Goal: Information Seeking & Learning: Find specific page/section

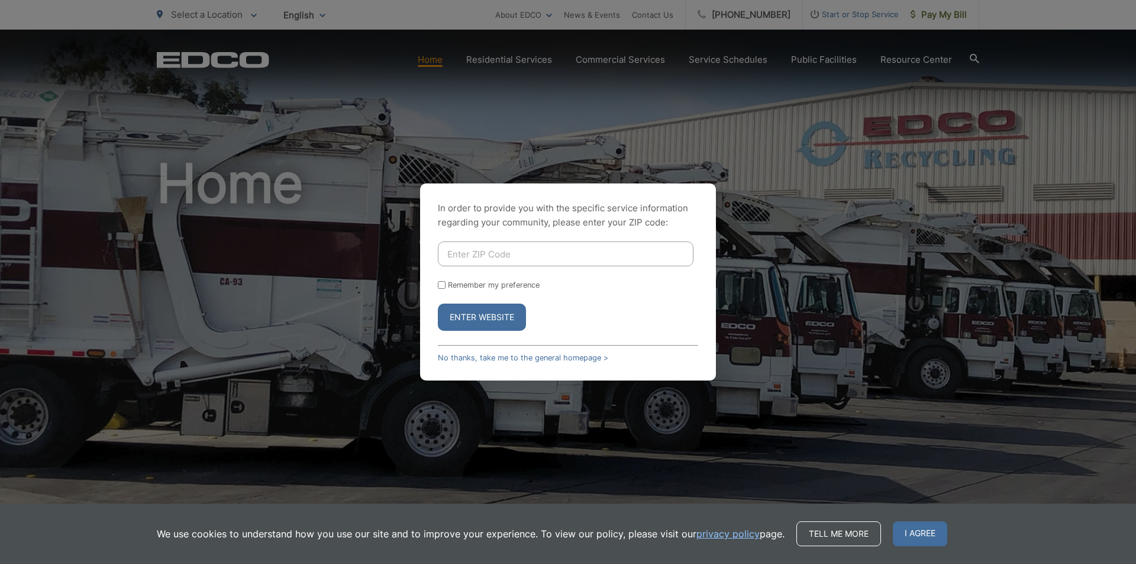
click at [452, 253] on input "Enter ZIP Code" at bounding box center [566, 253] width 256 height 25
type input "90808"
click at [465, 322] on button "Enter Website" at bounding box center [482, 316] width 88 height 27
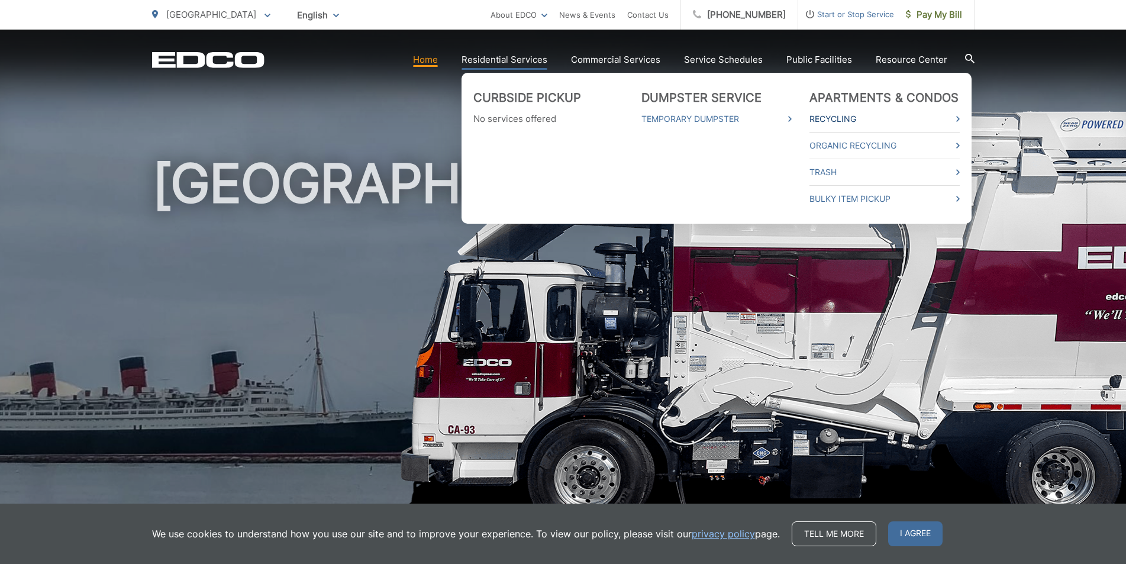
click at [840, 121] on link "Recycling" at bounding box center [884, 119] width 150 height 14
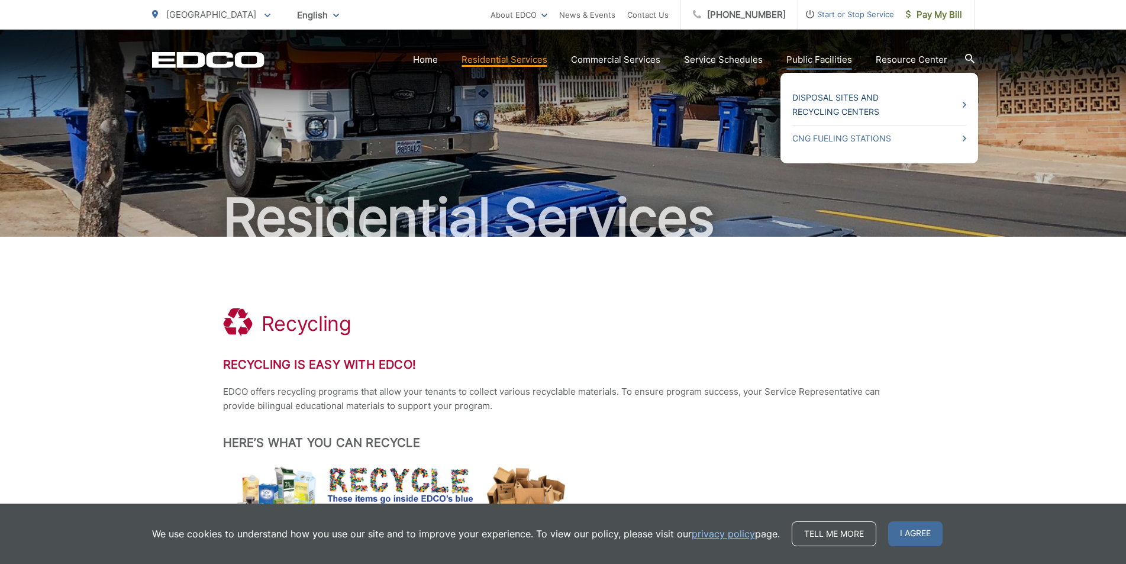
click at [842, 106] on link "Disposal Sites and Recycling Centers" at bounding box center [879, 104] width 174 height 28
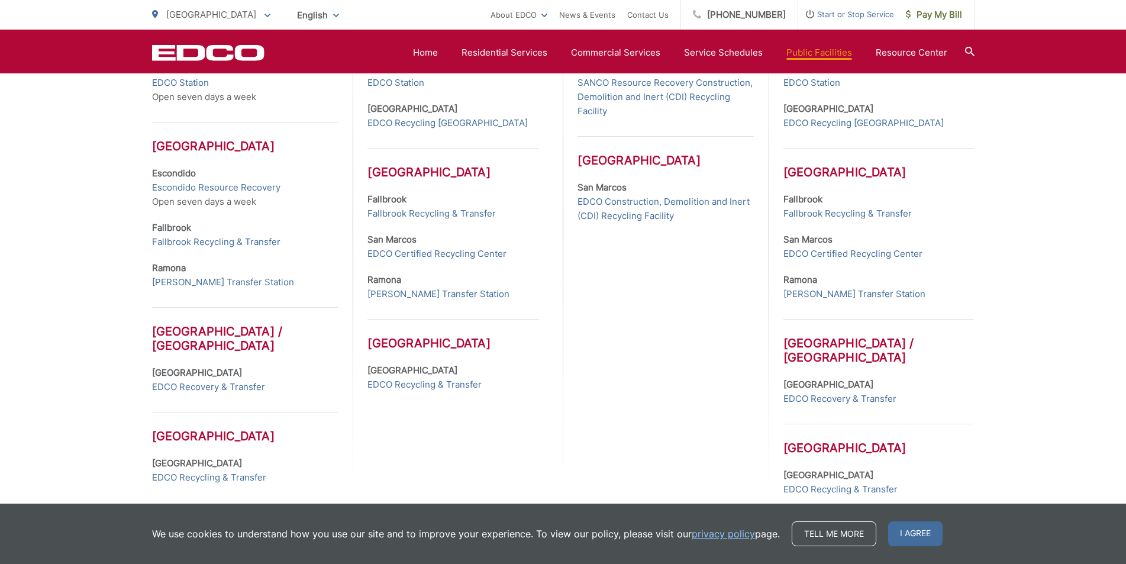
scroll to position [532, 0]
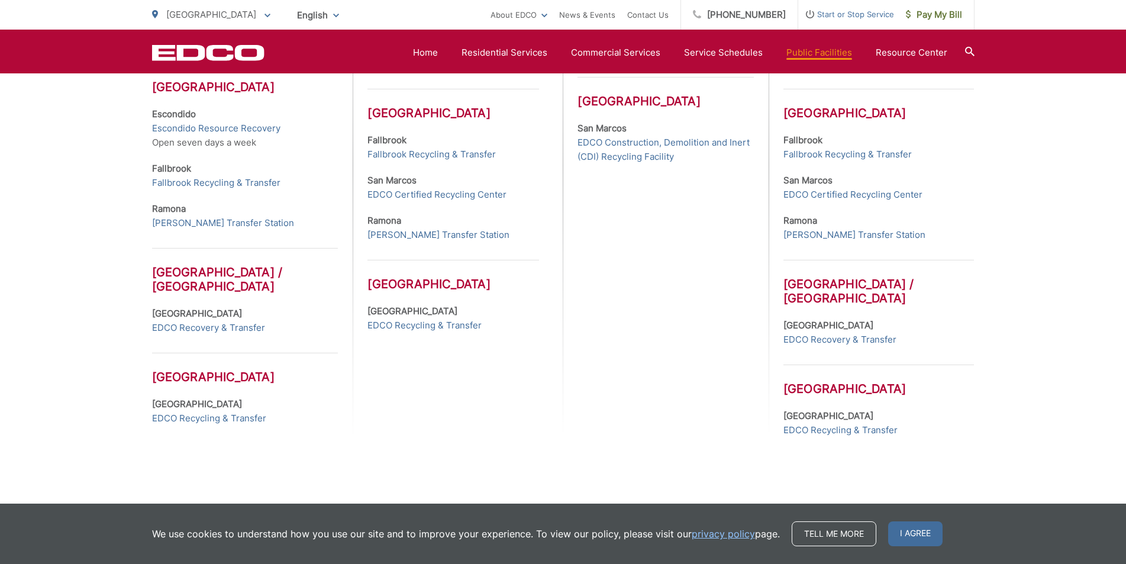
click at [405, 282] on h3 "Los Angeles" at bounding box center [453, 275] width 172 height 31
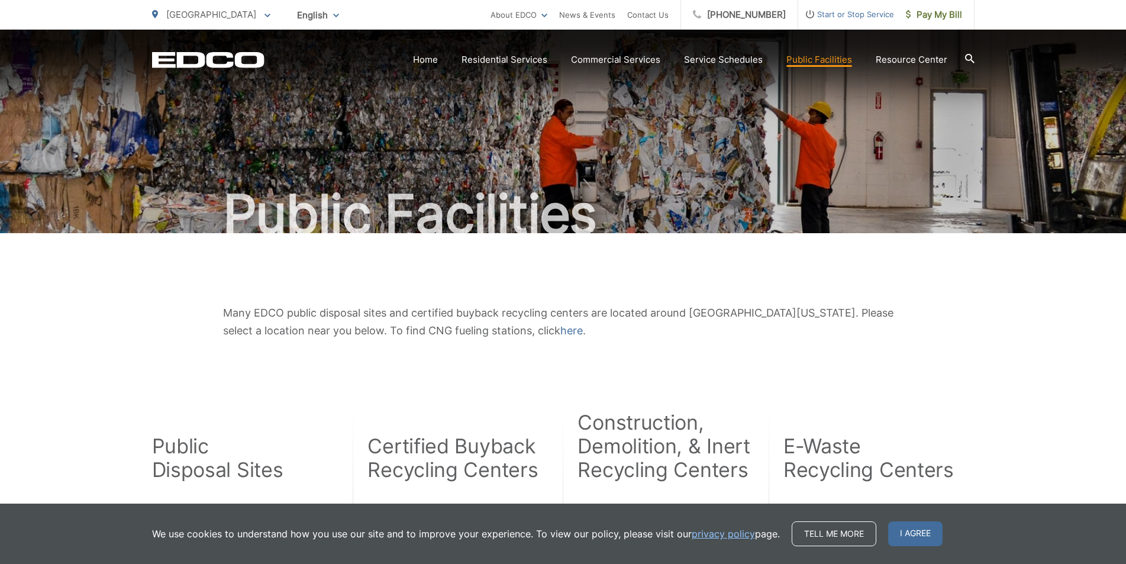
scroll to position [0, 0]
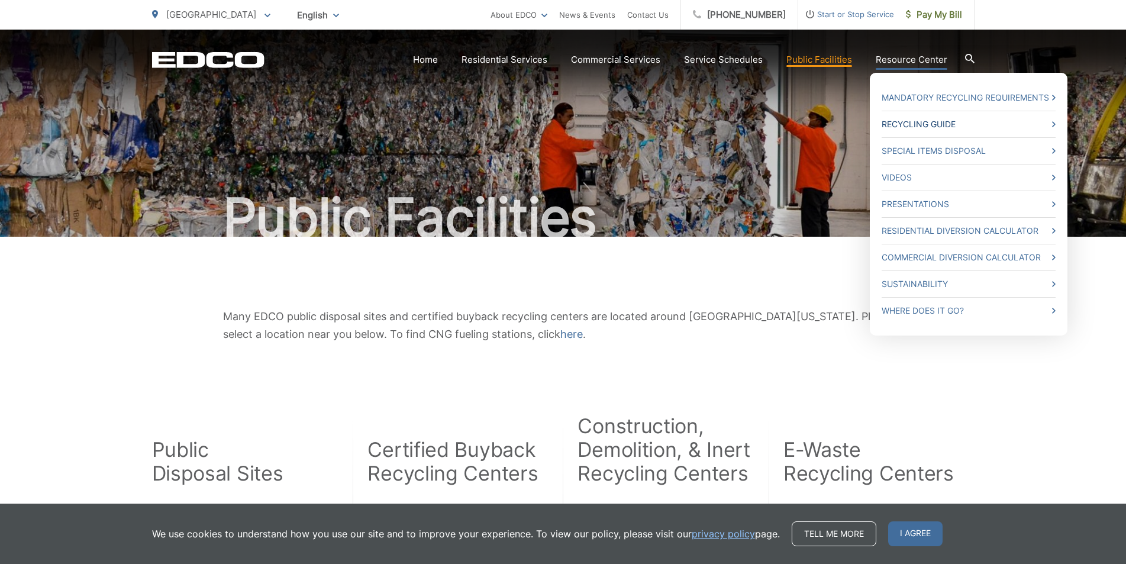
click at [914, 125] on link "Recycling Guide" at bounding box center [968, 124] width 174 height 14
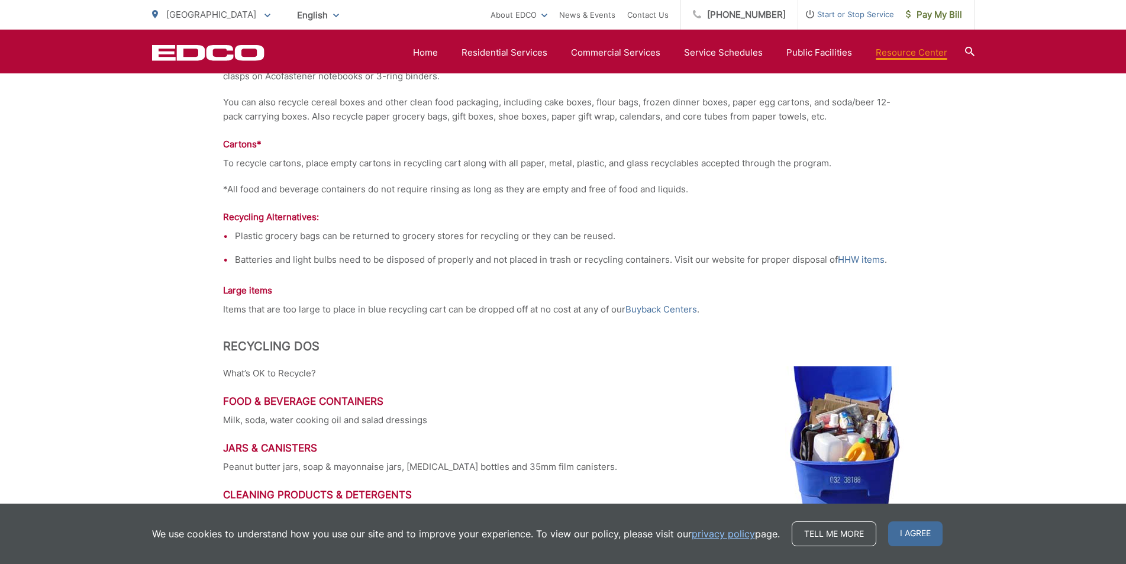
scroll to position [1242, 0]
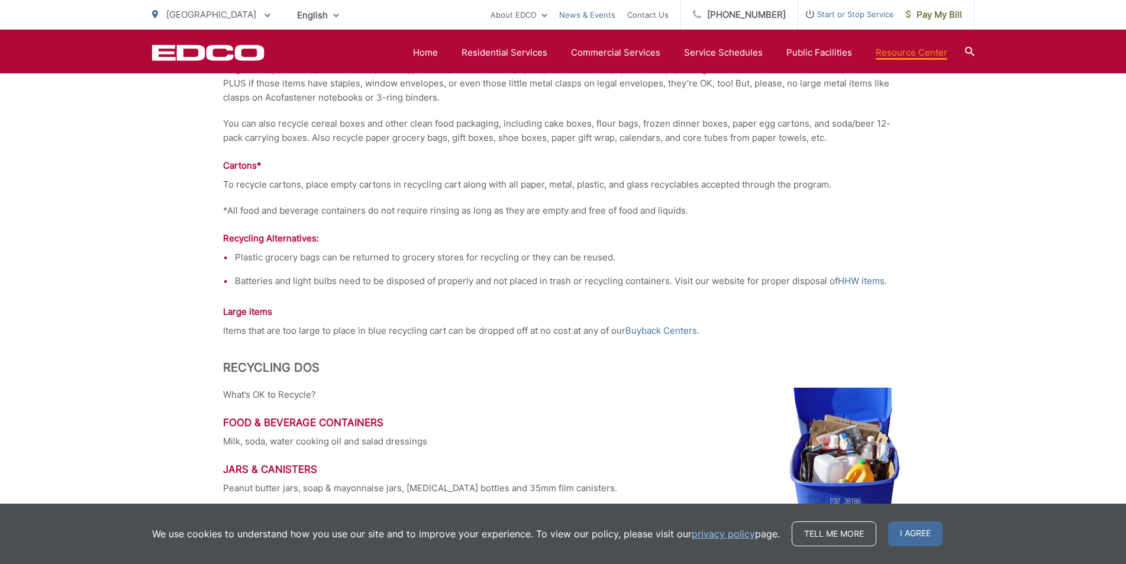
click at [593, 14] on link "News & Events" at bounding box center [587, 15] width 56 height 14
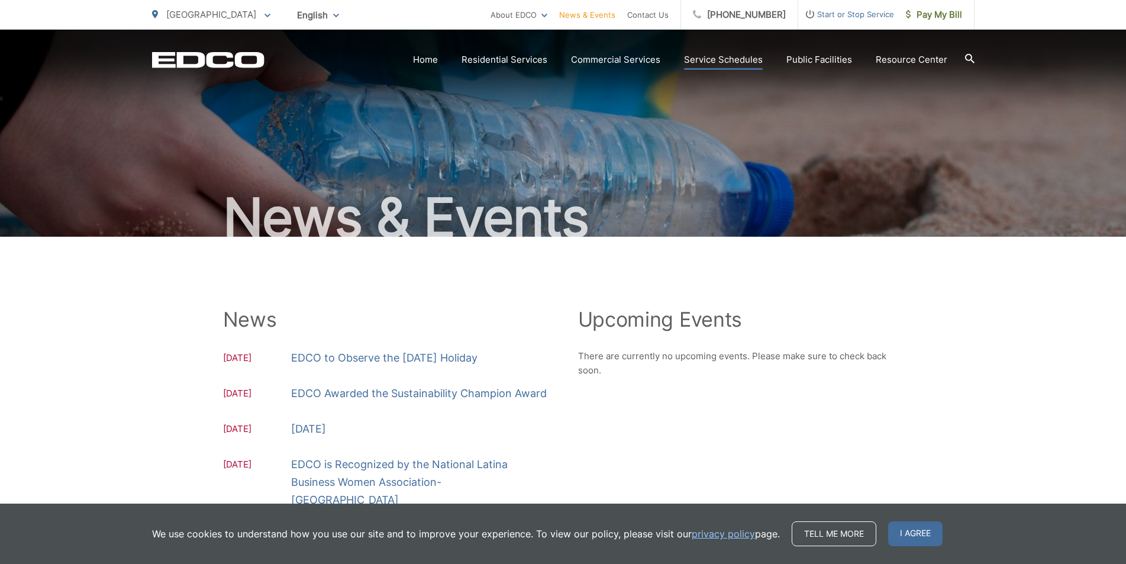
click at [718, 59] on link "Service Schedules" at bounding box center [723, 60] width 79 height 14
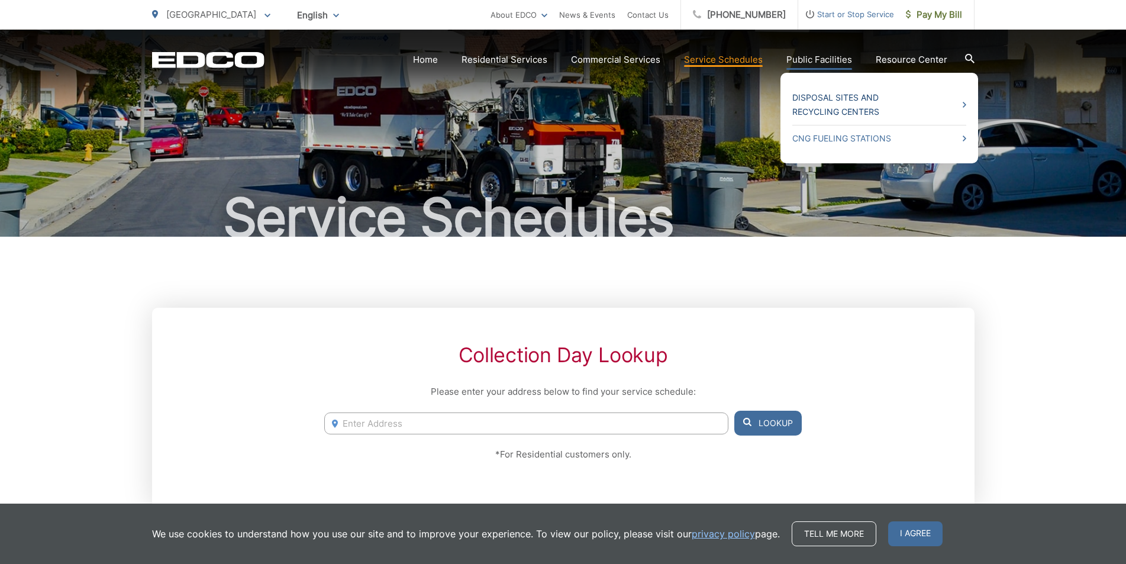
click at [815, 114] on link "Disposal Sites and Recycling Centers" at bounding box center [879, 104] width 174 height 28
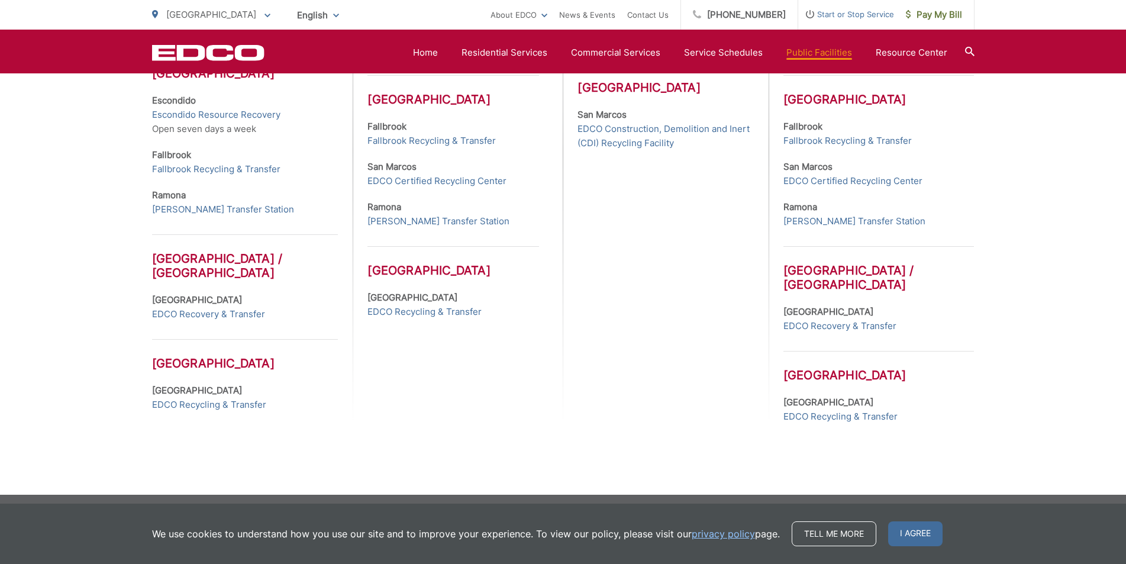
scroll to position [550, 0]
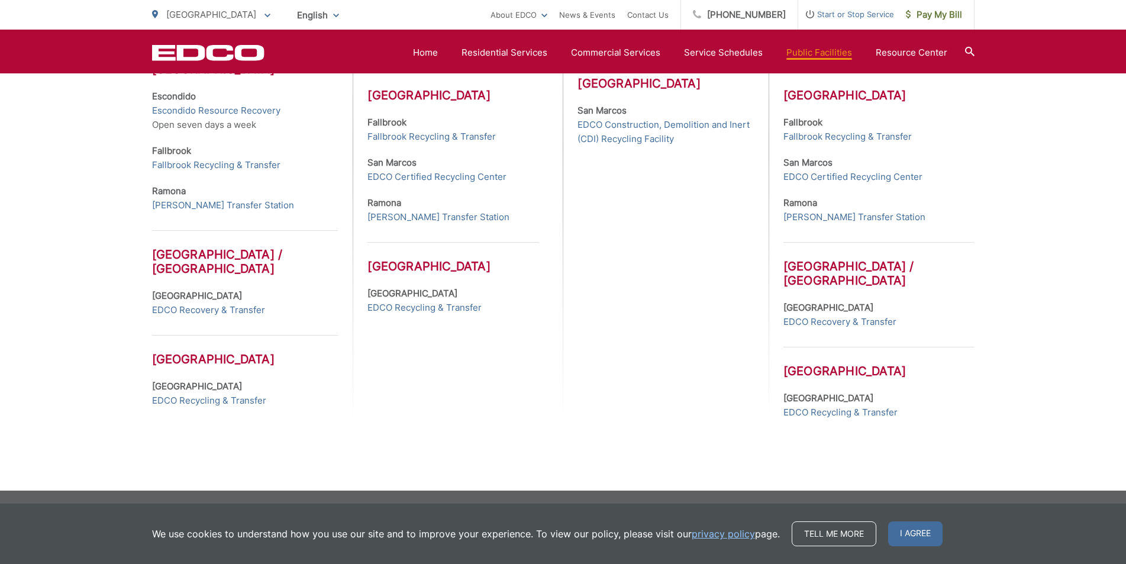
click at [426, 267] on h3 "Los Angeles" at bounding box center [453, 257] width 172 height 31
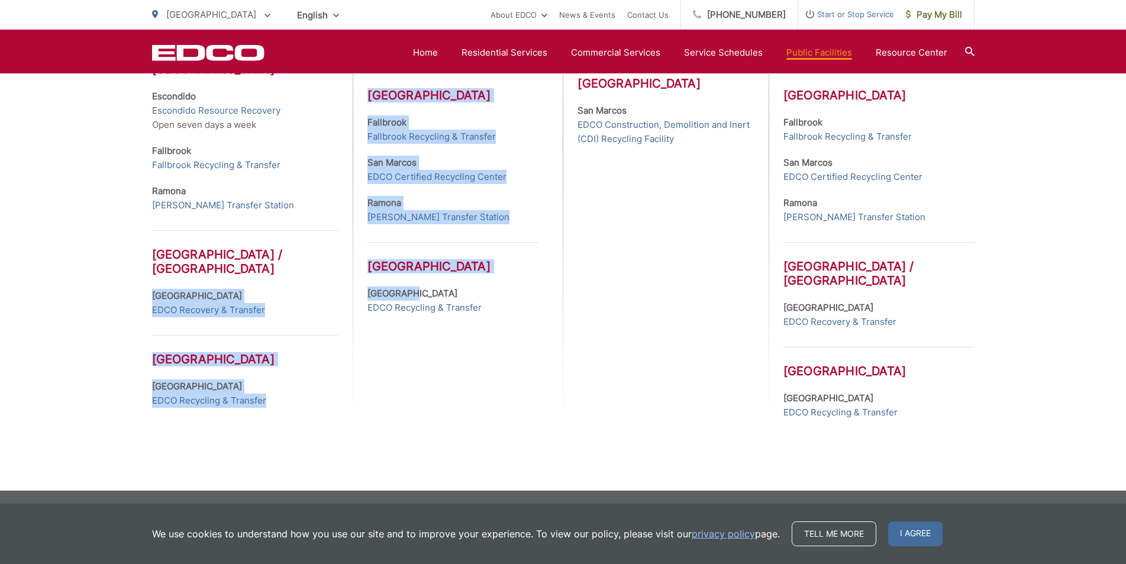
drag, startPoint x: 387, startPoint y: 284, endPoint x: 276, endPoint y: 326, distance: 119.6
click at [285, 315] on div "Public Disposal Sites San Diego County La Mesa EDCO Station Open seven days a w…" at bounding box center [357, 141] width 411 height 555
click at [221, 360] on h3 "Los Angeles" at bounding box center [245, 350] width 186 height 31
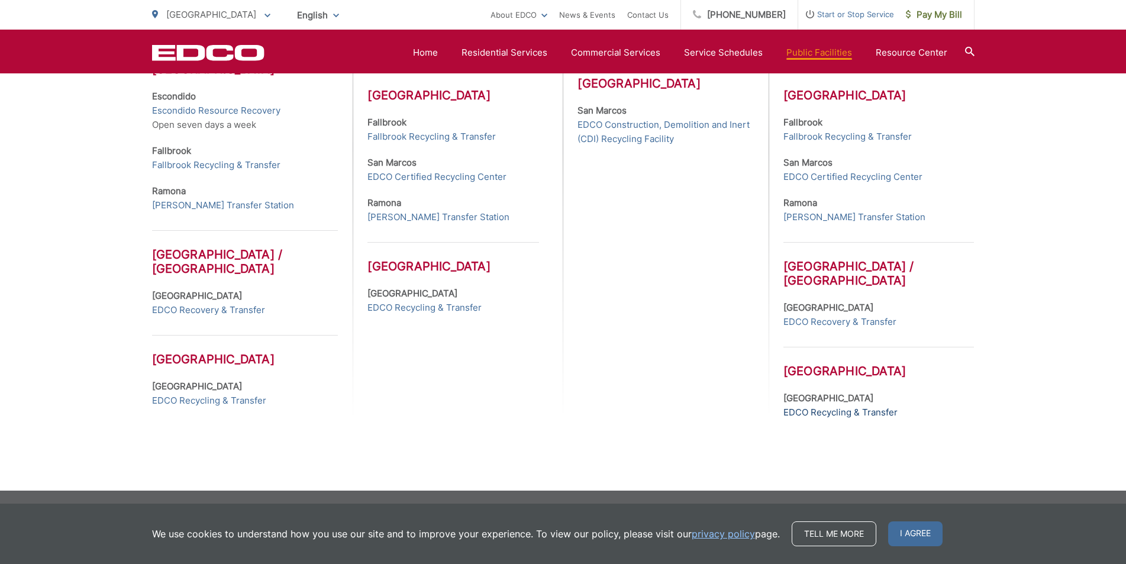
click at [799, 410] on link "EDCO Recycling & Transfer" at bounding box center [840, 412] width 114 height 14
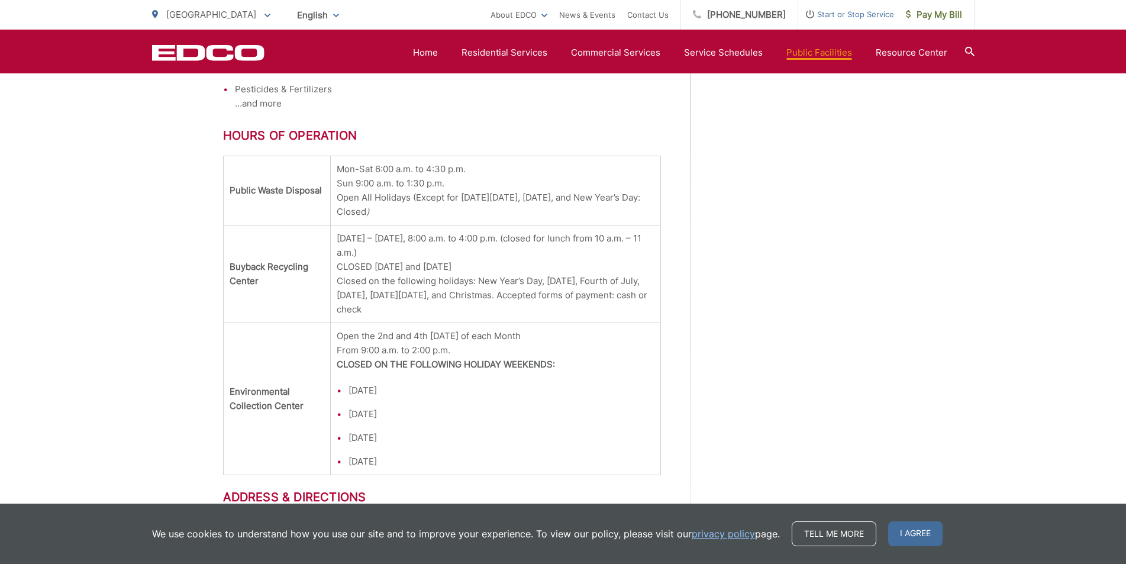
scroll to position [1366, 0]
